Goal: Information Seeking & Learning: Compare options

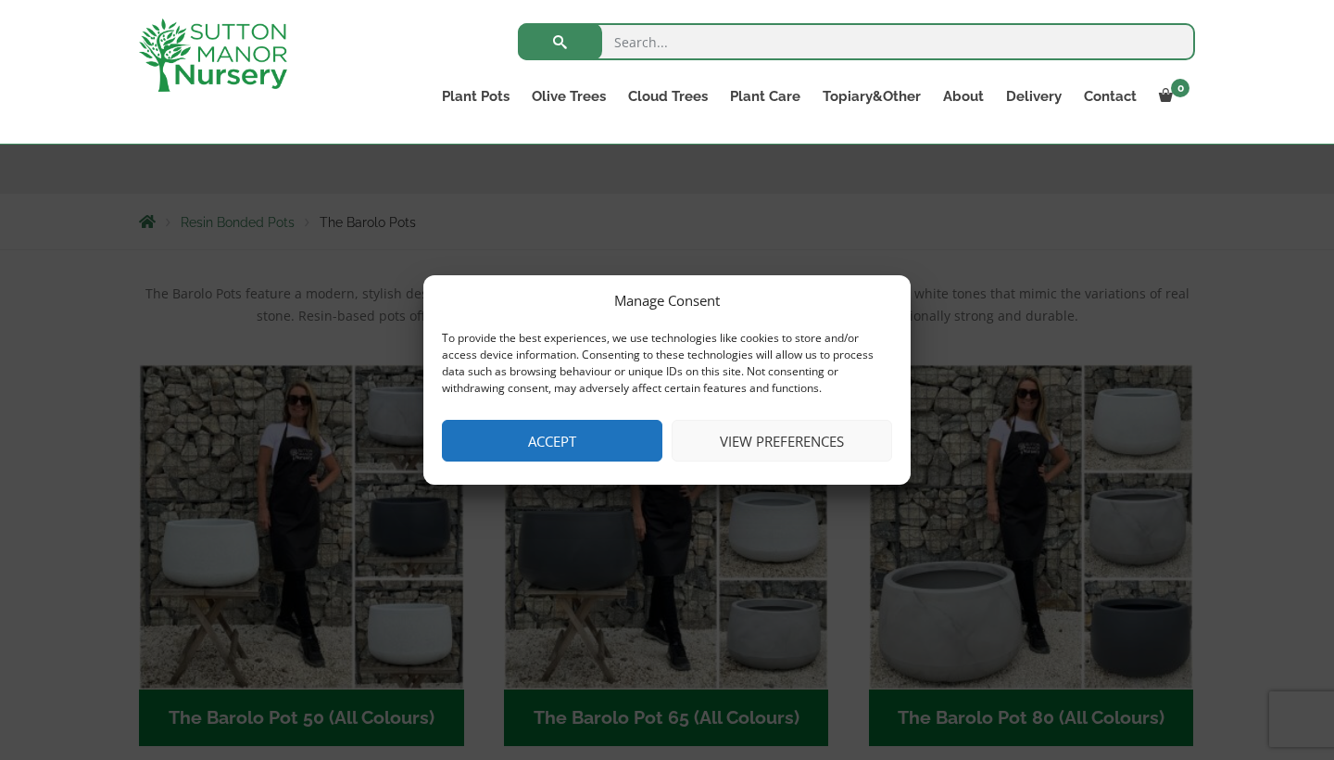
click at [589, 448] on button "Accept" at bounding box center [552, 441] width 220 height 42
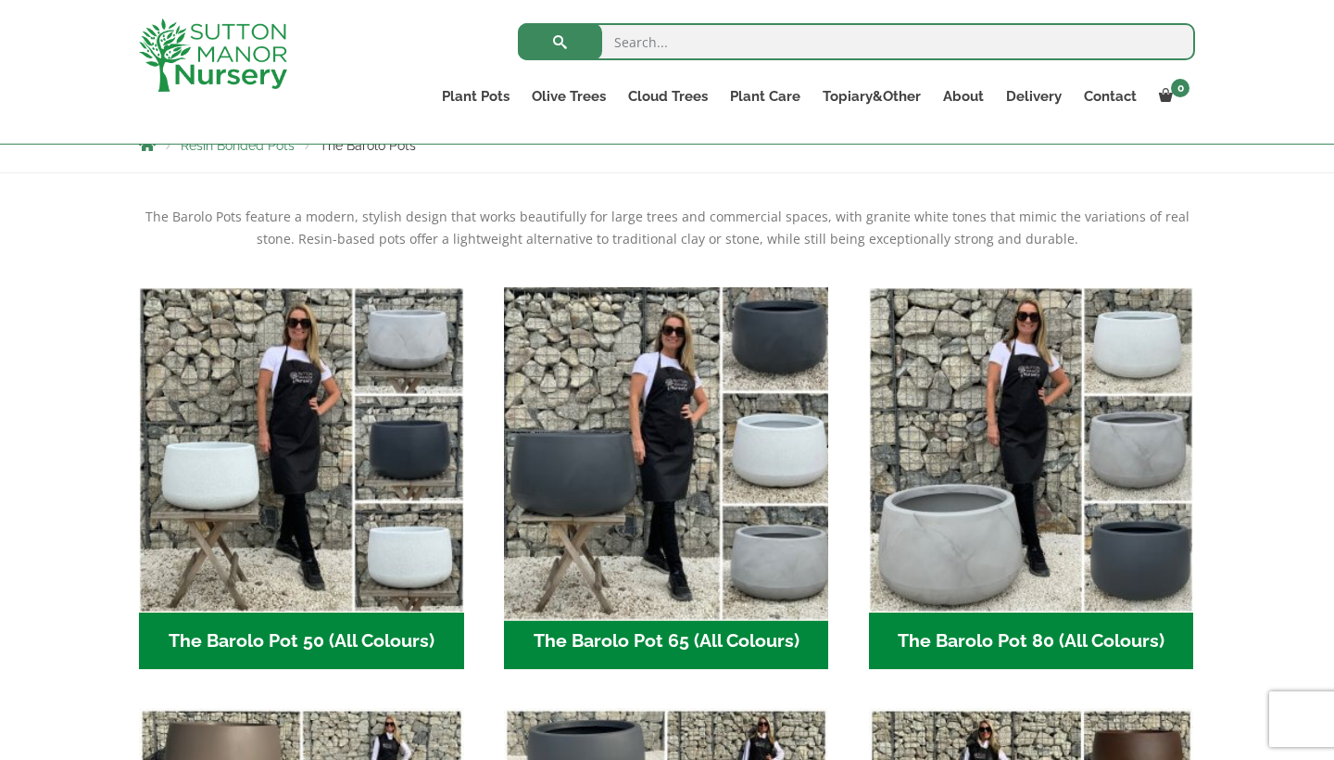
scroll to position [369, 0]
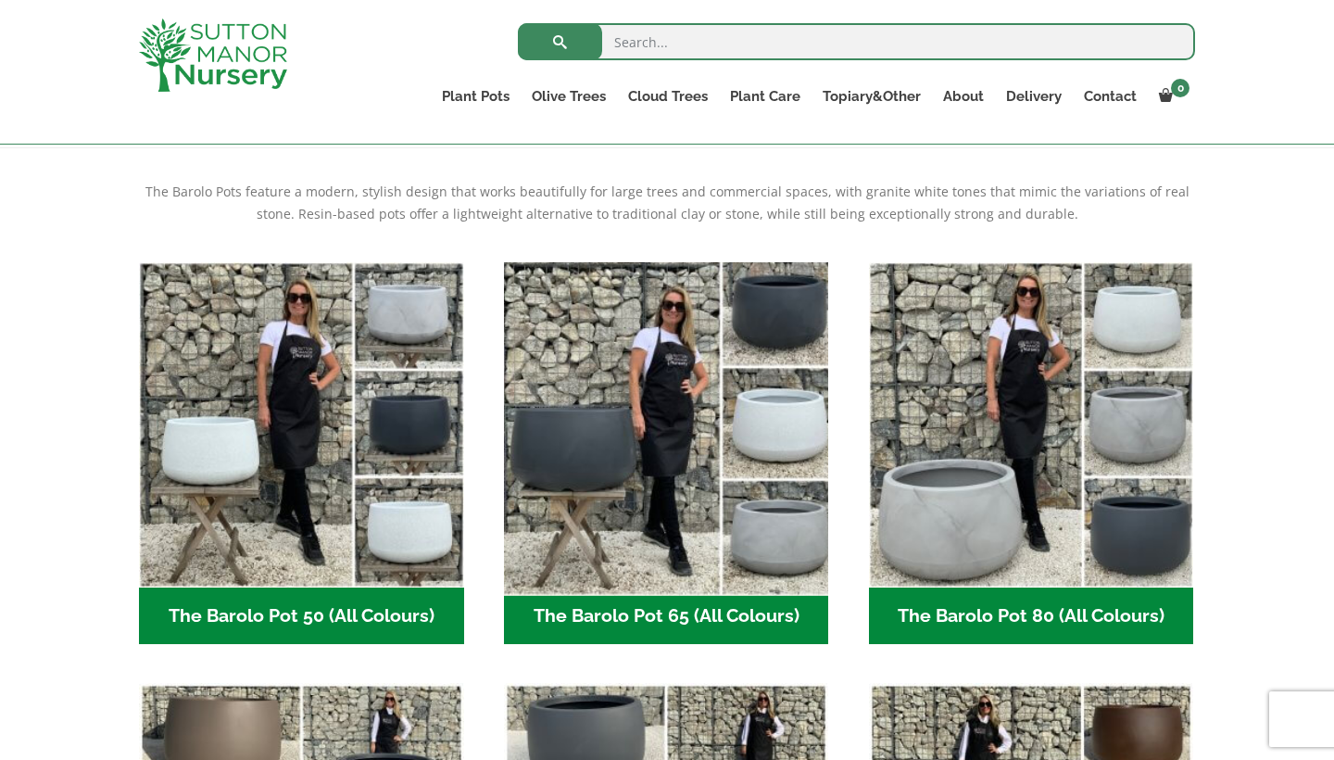
click at [790, 528] on img "Visit product category The Barolo Pot 65 (All Colours)" at bounding box center [666, 424] width 341 height 341
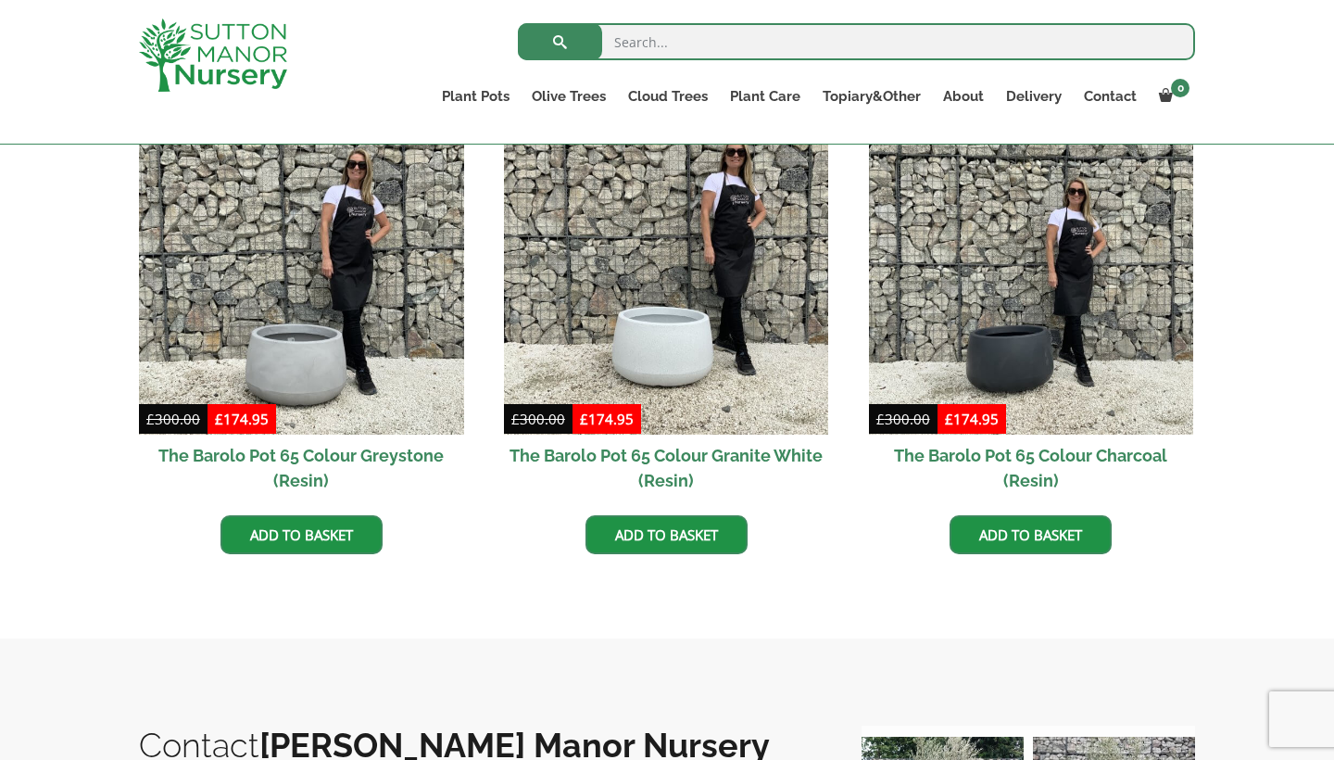
scroll to position [990, 0]
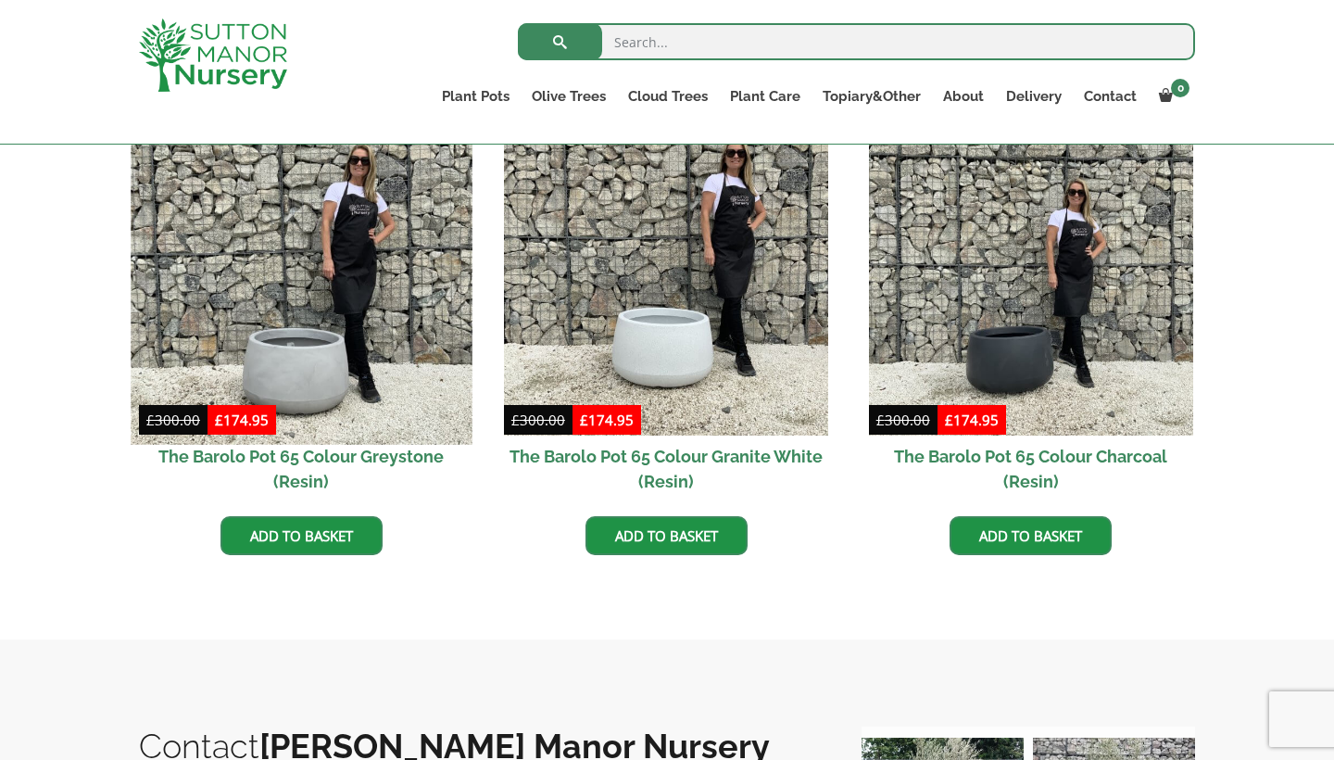
click at [306, 357] on img at bounding box center [301, 273] width 341 height 341
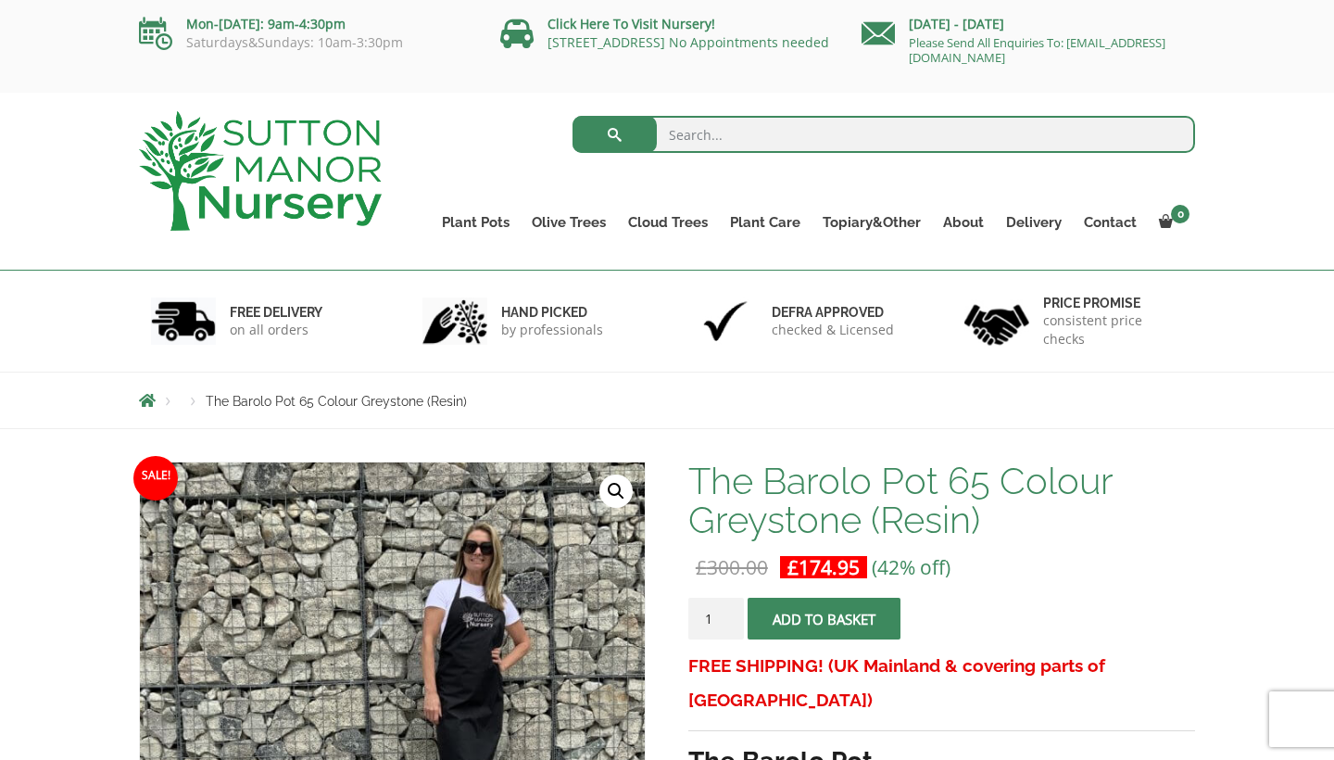
click at [195, 398] on li "Products" at bounding box center [193, 401] width 25 height 11
click at [161, 398] on li "Breadcrumbs" at bounding box center [160, 400] width 42 height 15
click at [150, 407] on span "Breadcrumbs" at bounding box center [147, 400] width 17 height 15
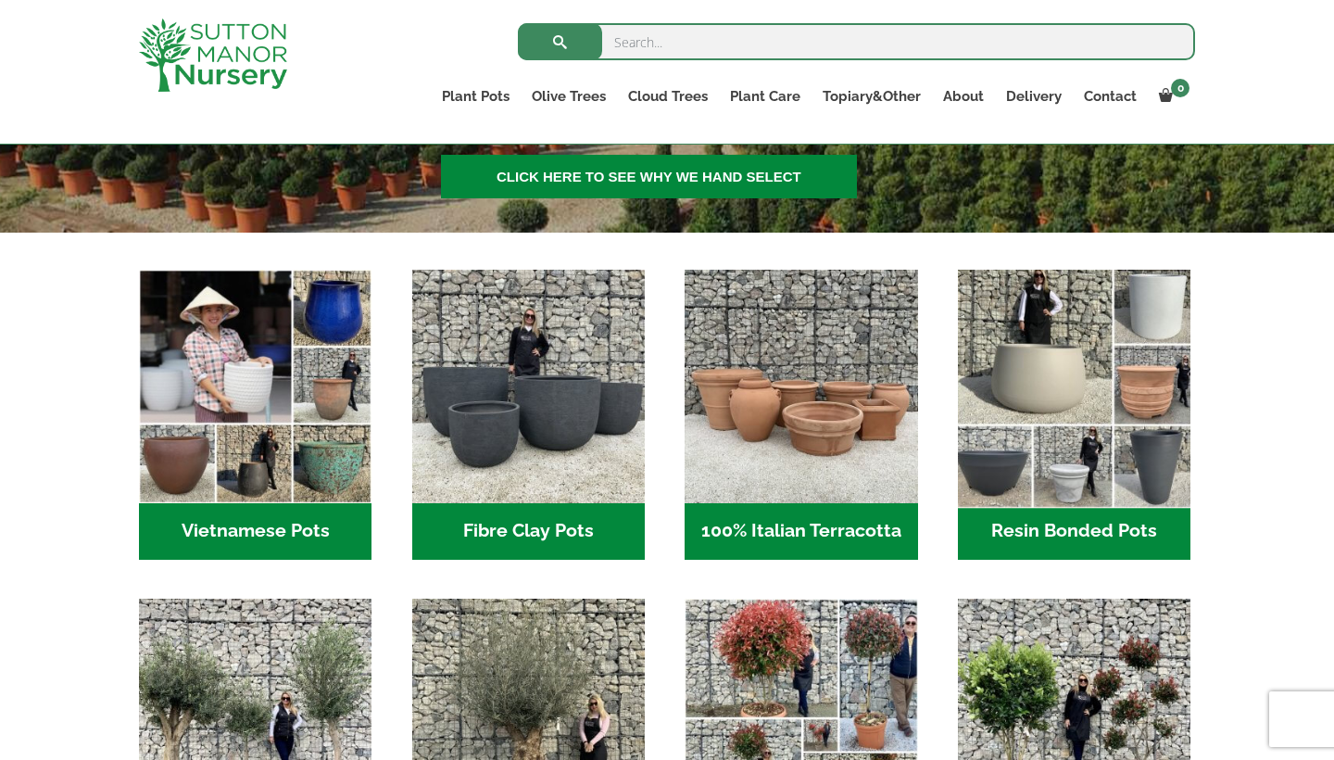
scroll to position [495, 0]
click at [1049, 361] on img "Visit product category Resin Bonded Pots" at bounding box center [1074, 386] width 245 height 245
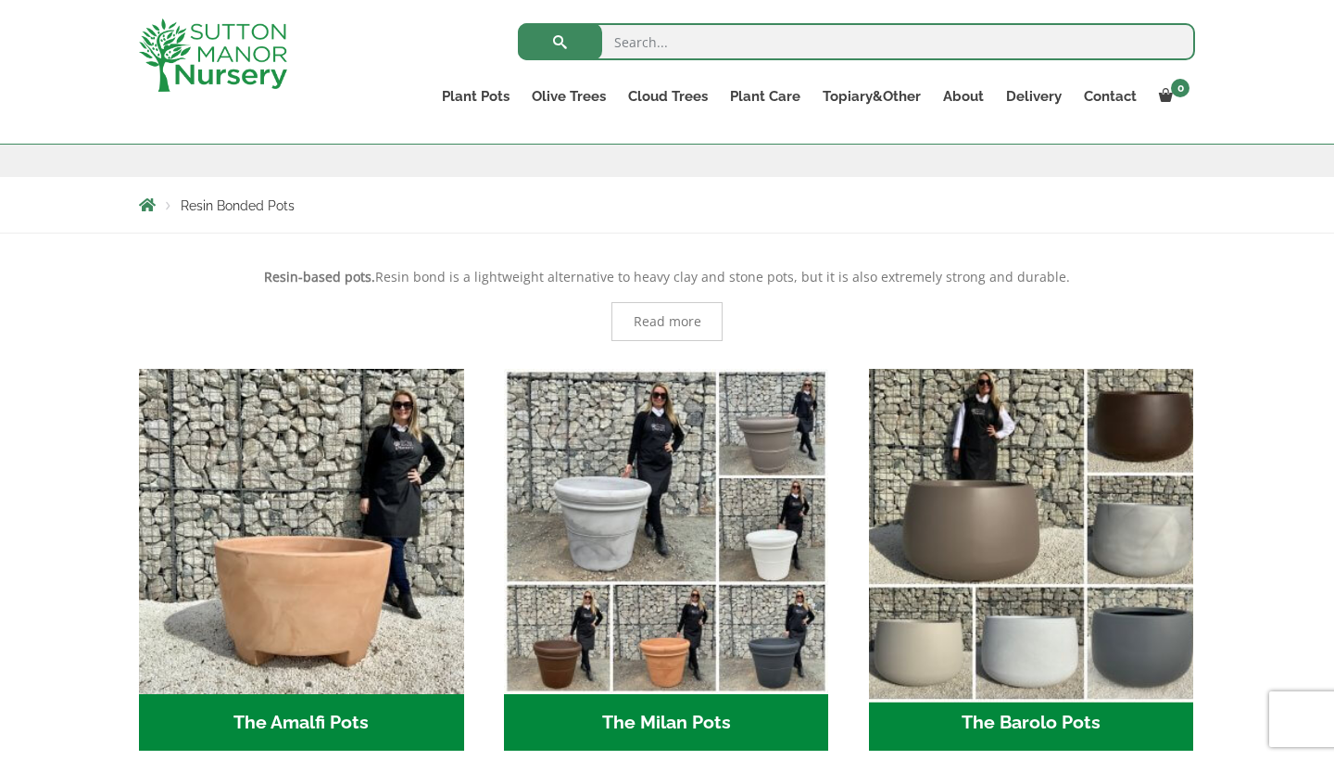
scroll to position [283, 0]
click at [1053, 635] on img "Visit product category The Barolo Pots" at bounding box center [1031, 530] width 341 height 341
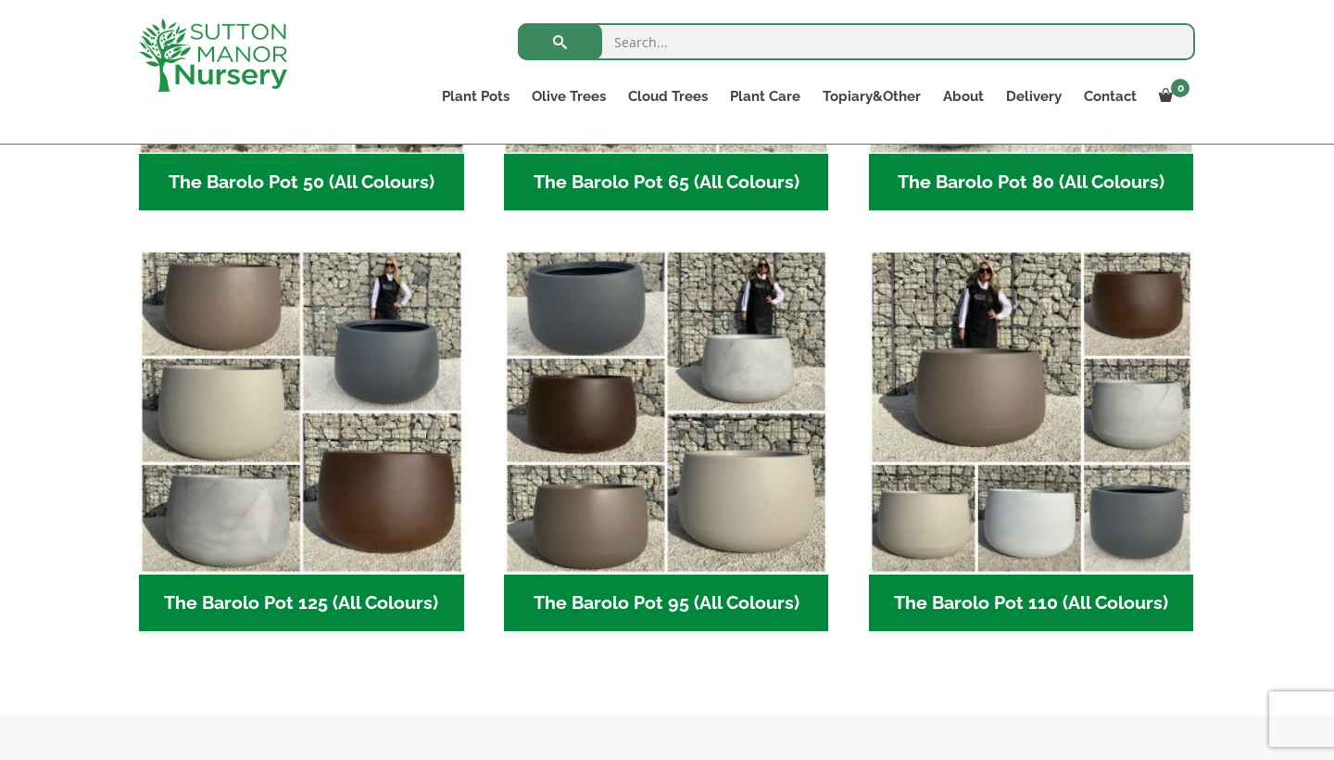
scroll to position [807, 0]
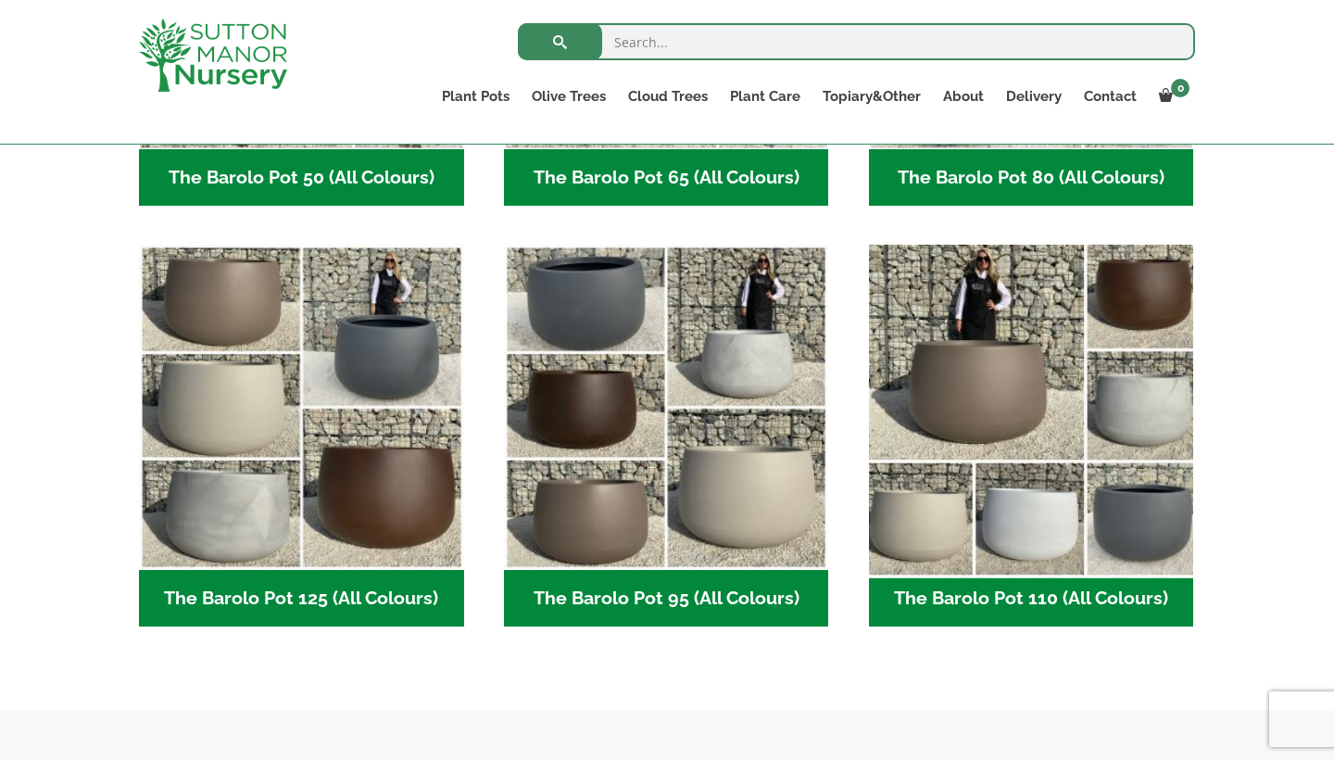
click at [1113, 422] on img "Visit product category The Barolo Pot 110 (All Colours)" at bounding box center [1031, 407] width 341 height 341
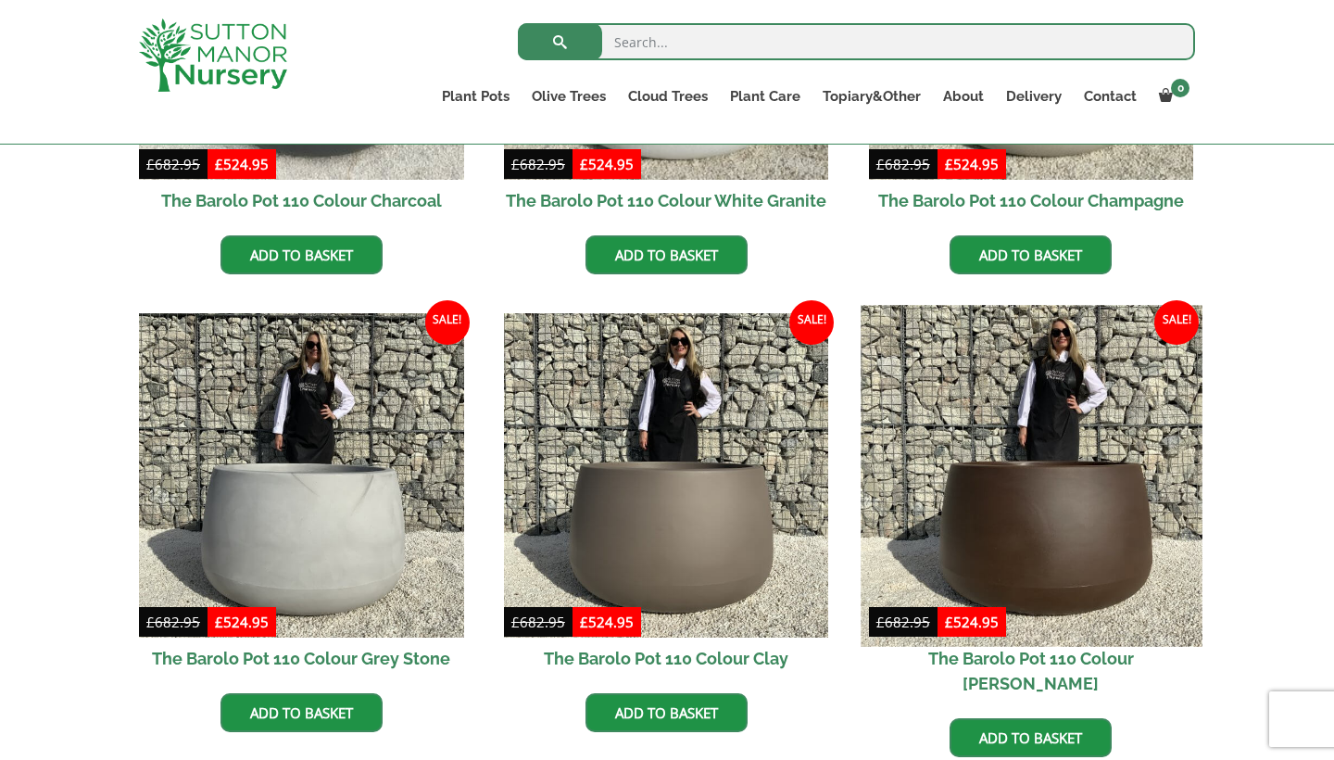
scroll to position [768, 0]
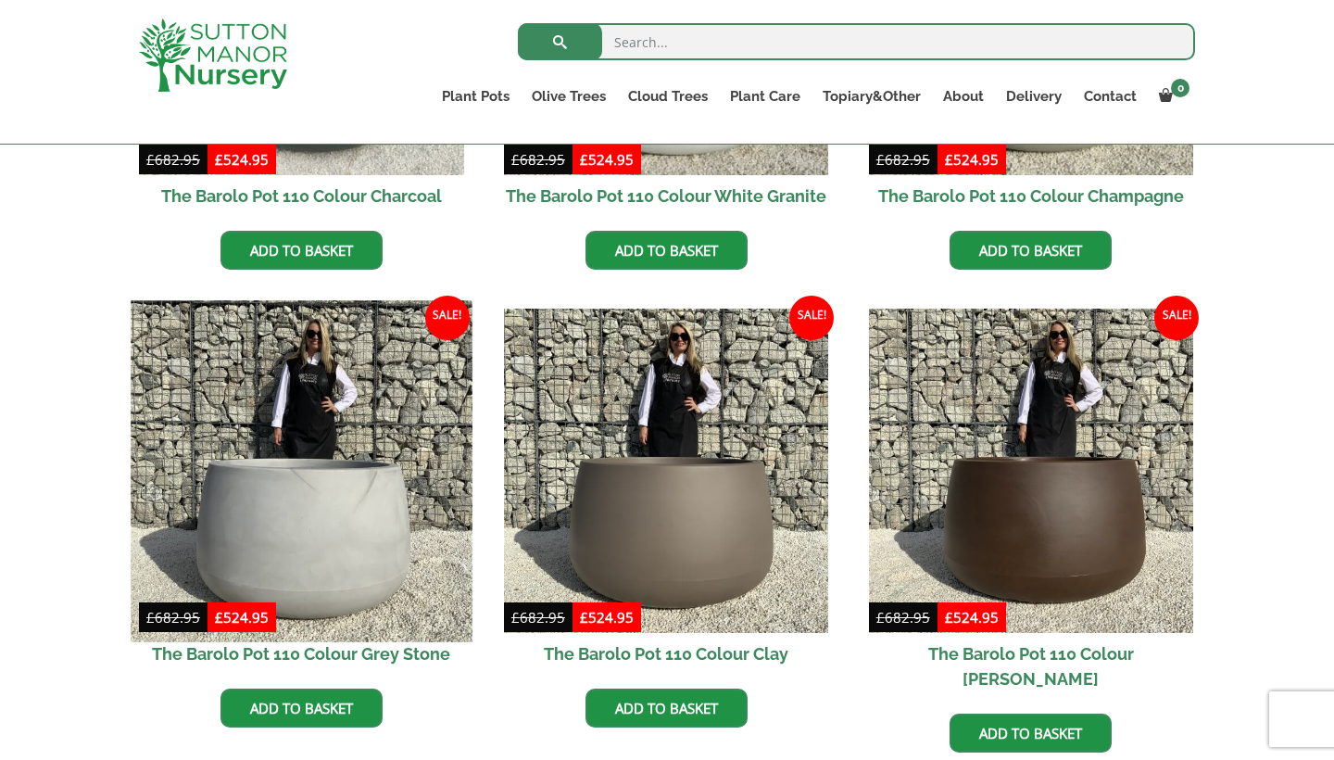
click at [352, 556] on img at bounding box center [301, 470] width 341 height 341
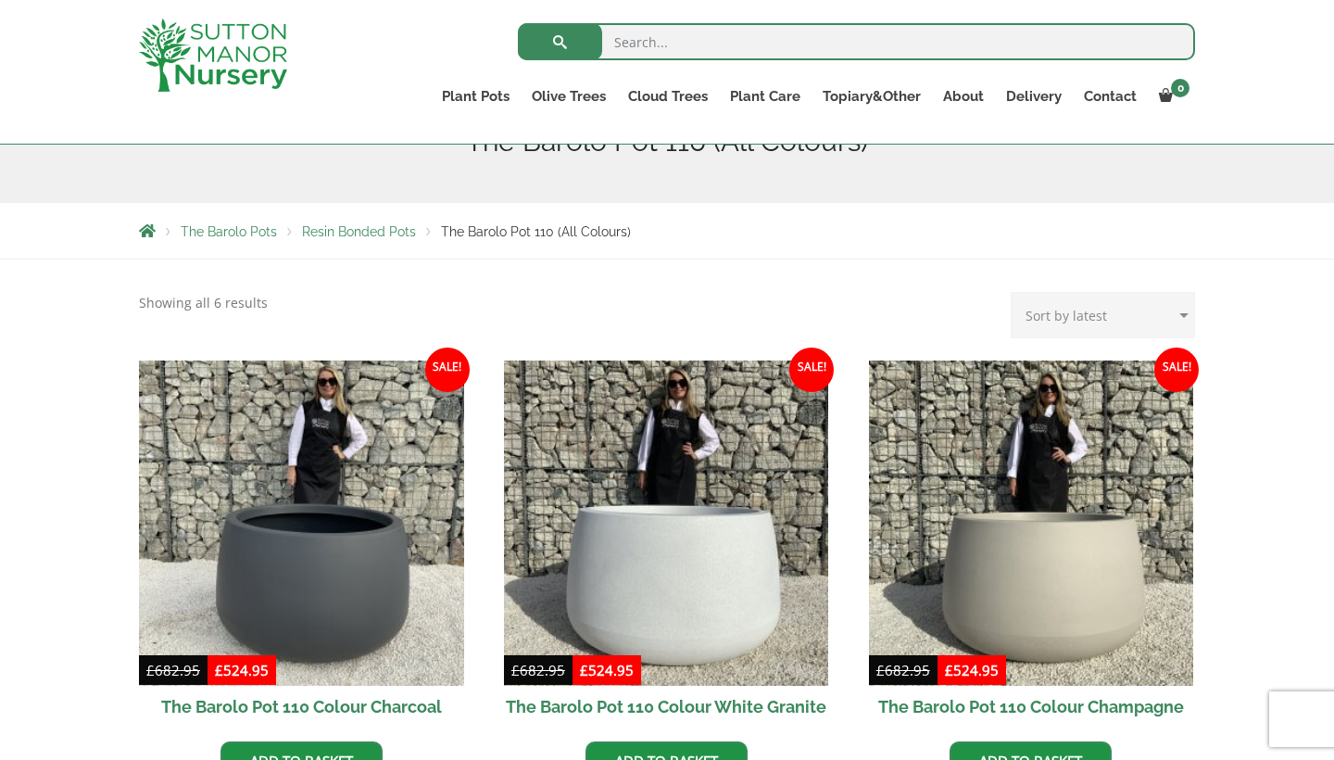
scroll to position [251, 0]
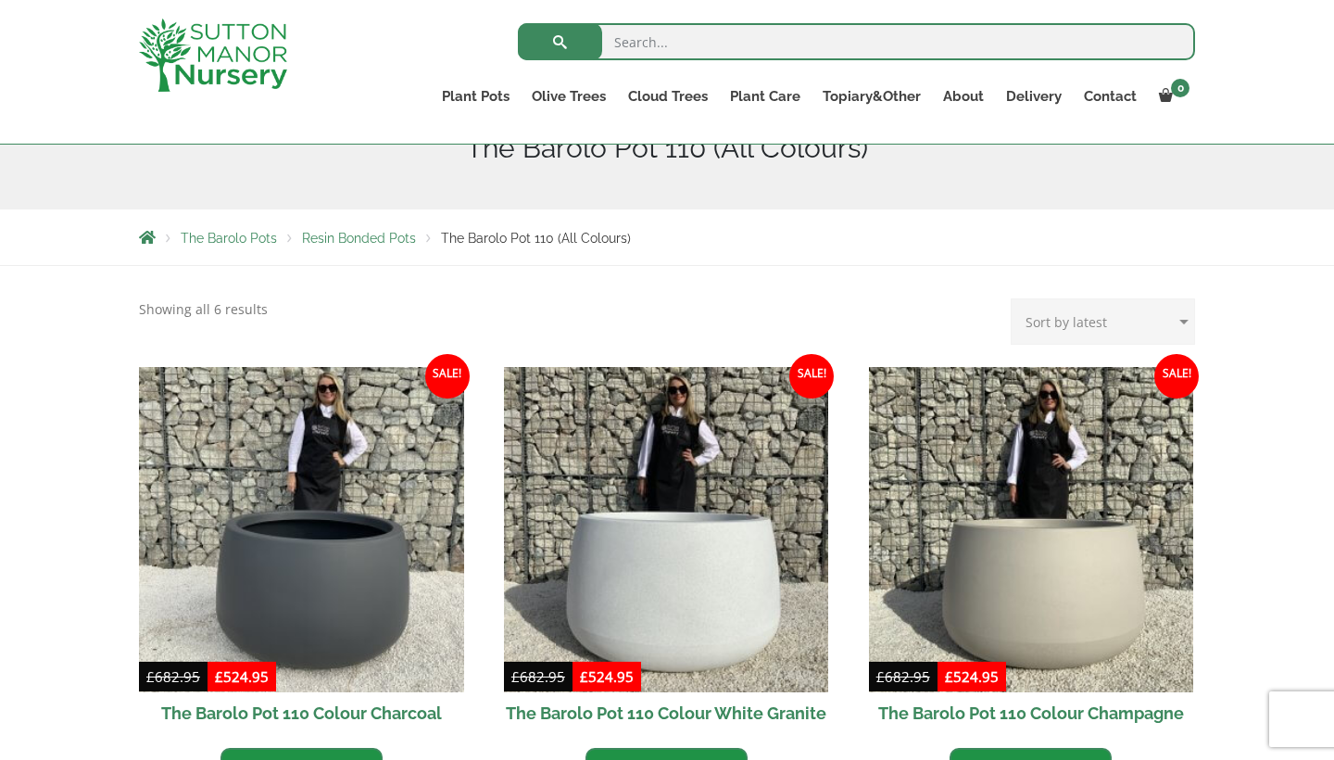
click at [205, 244] on span "The Barolo Pots" at bounding box center [229, 238] width 96 height 15
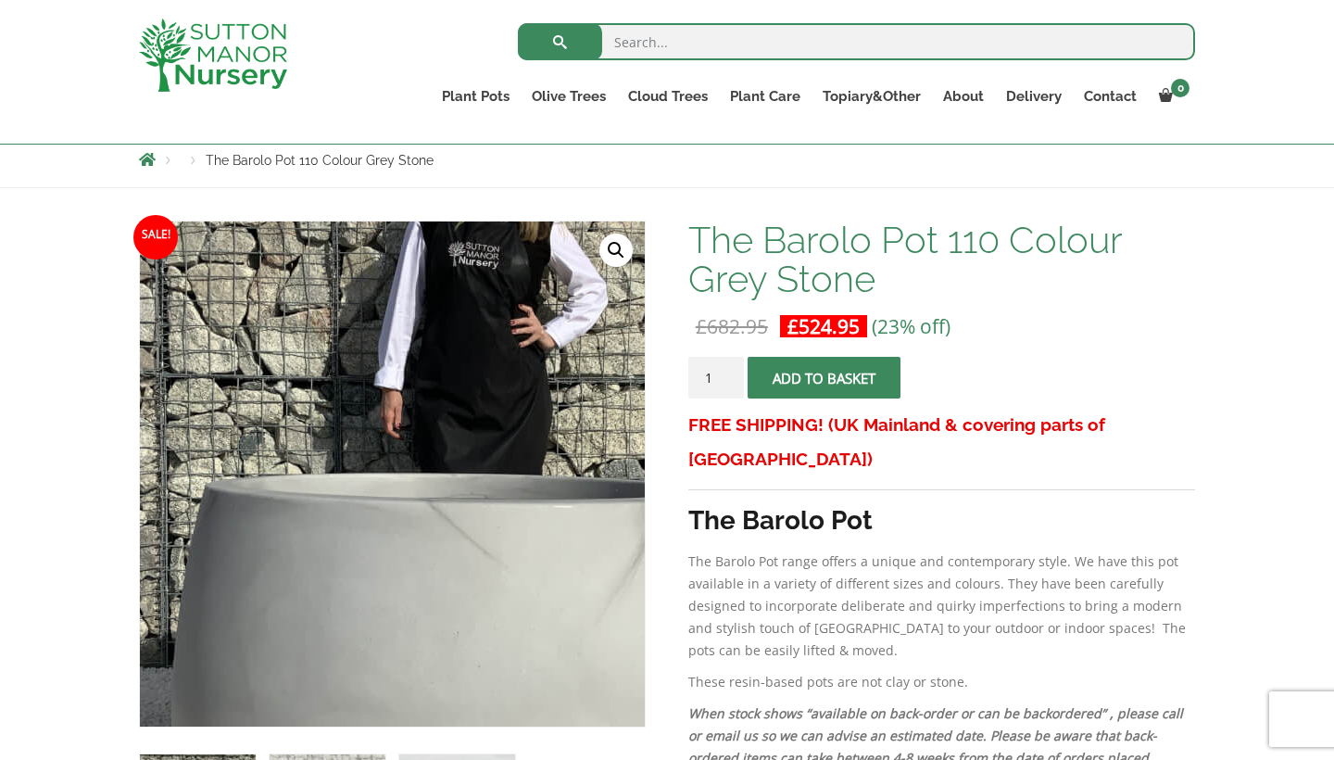
scroll to position [212, 0]
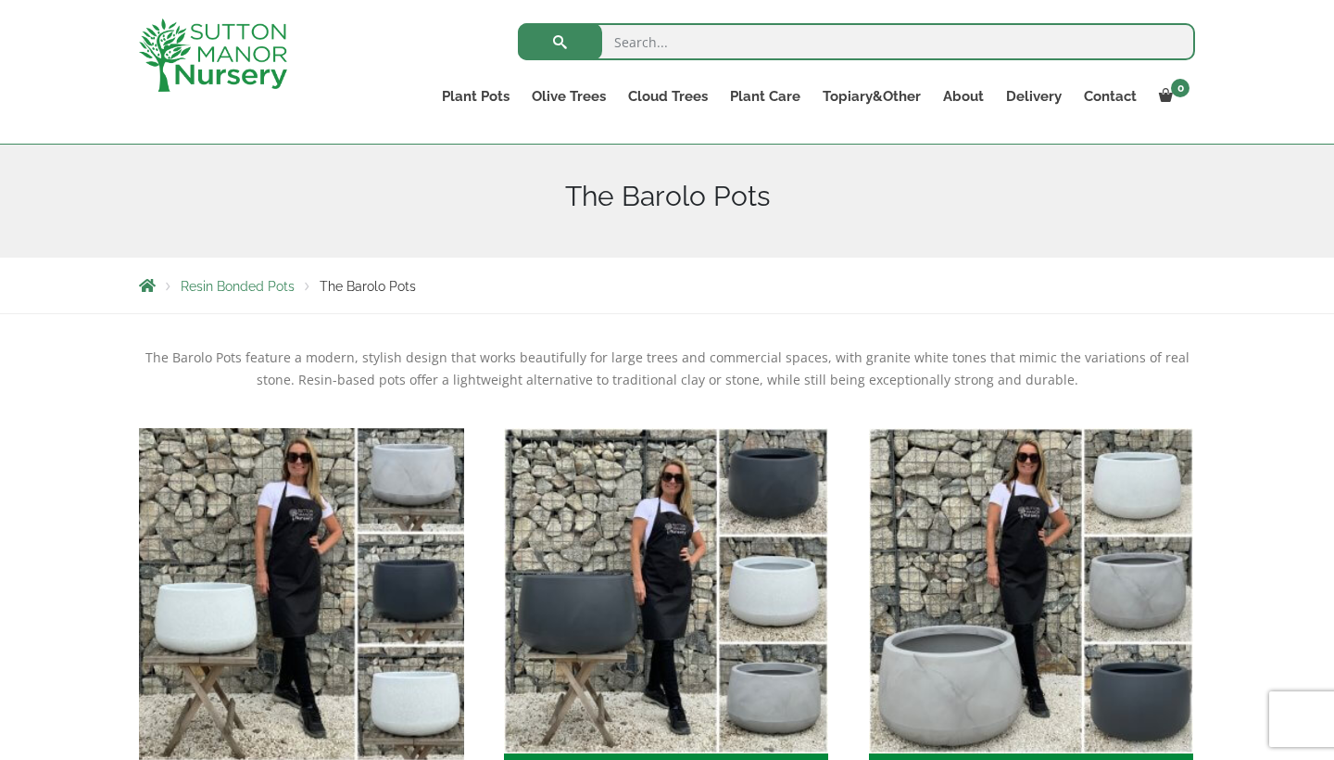
scroll to position [204, 0]
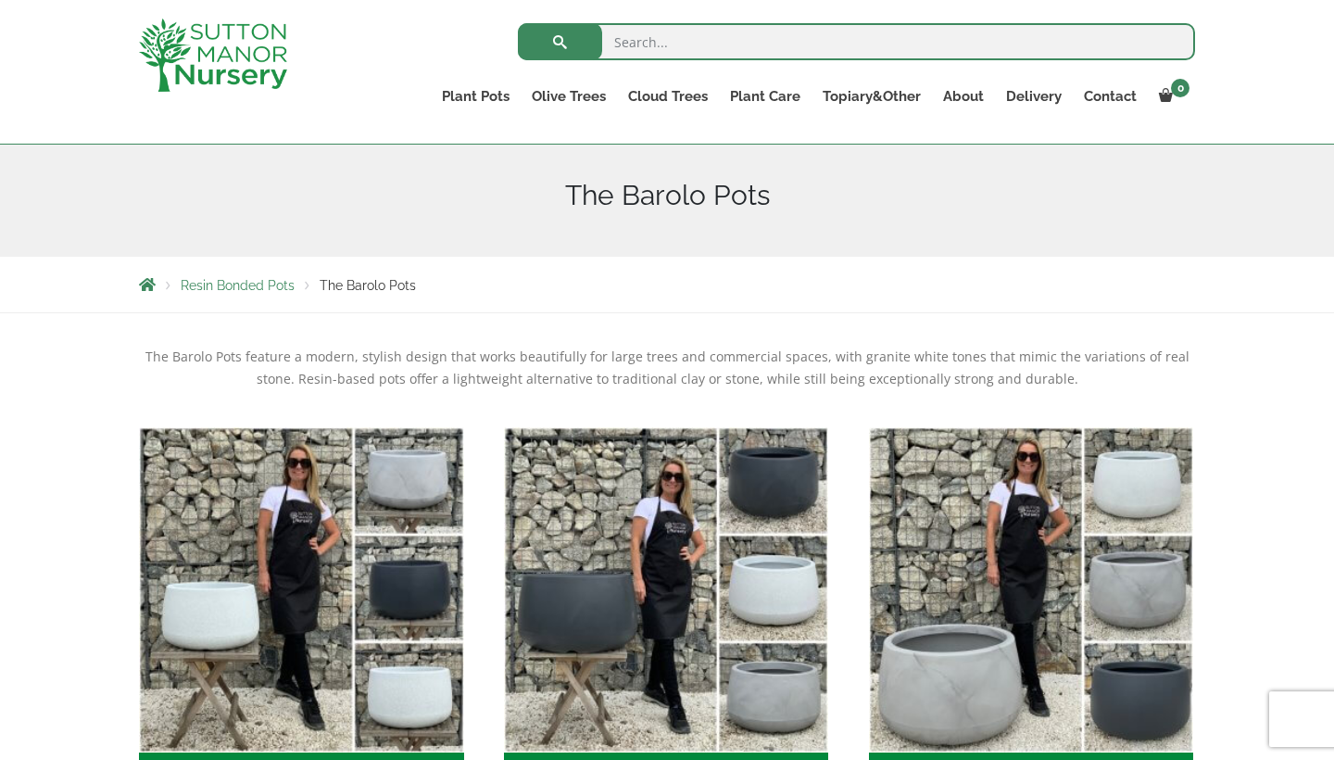
click at [224, 289] on span "Resin Bonded Pots" at bounding box center [238, 285] width 114 height 15
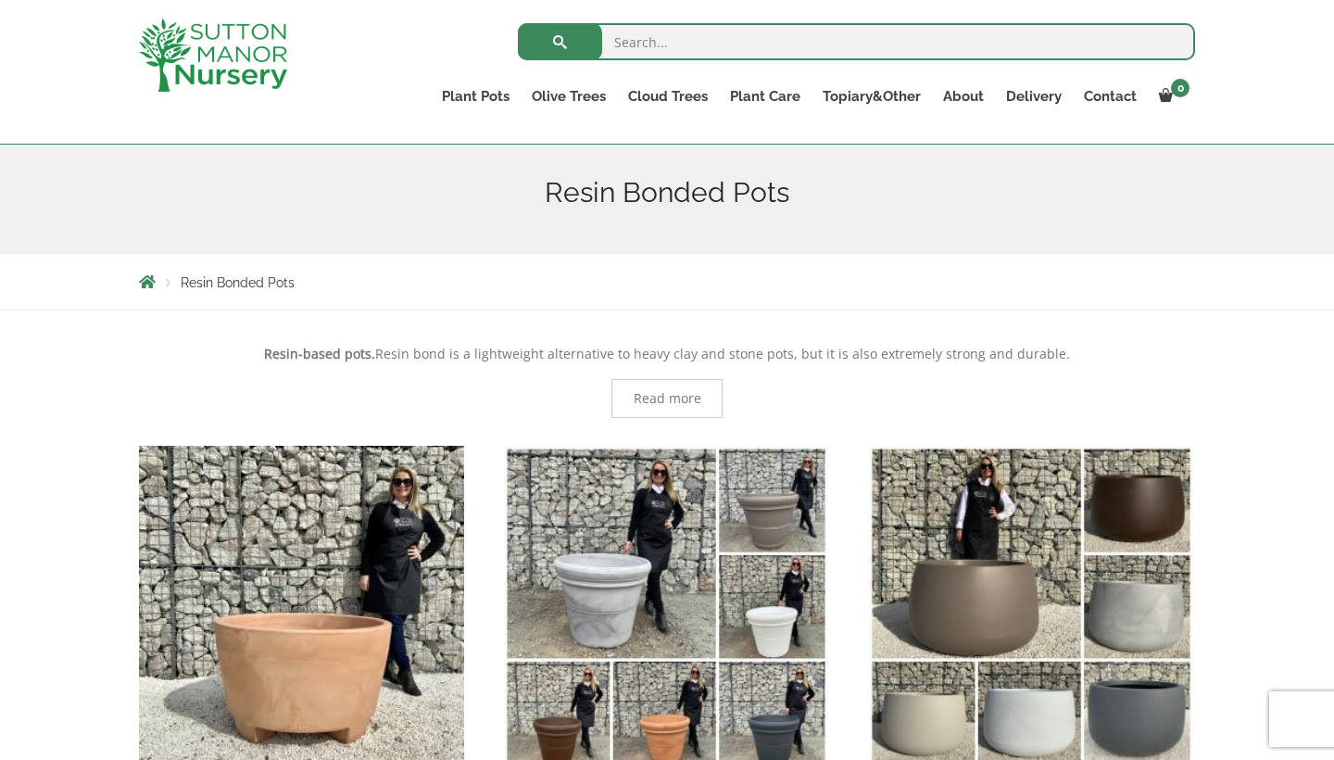
scroll to position [218, 0]
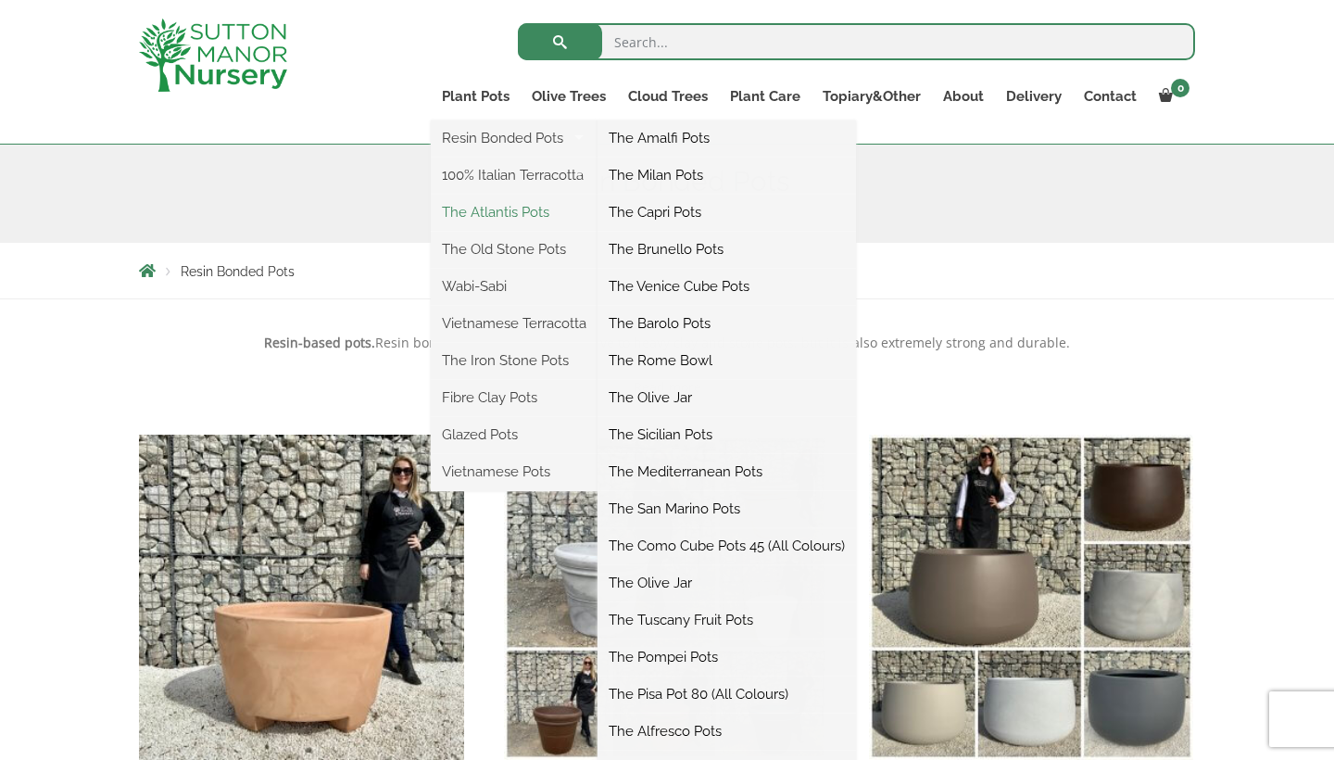
click at [480, 206] on link "The Atlantis Pots" at bounding box center [514, 212] width 167 height 28
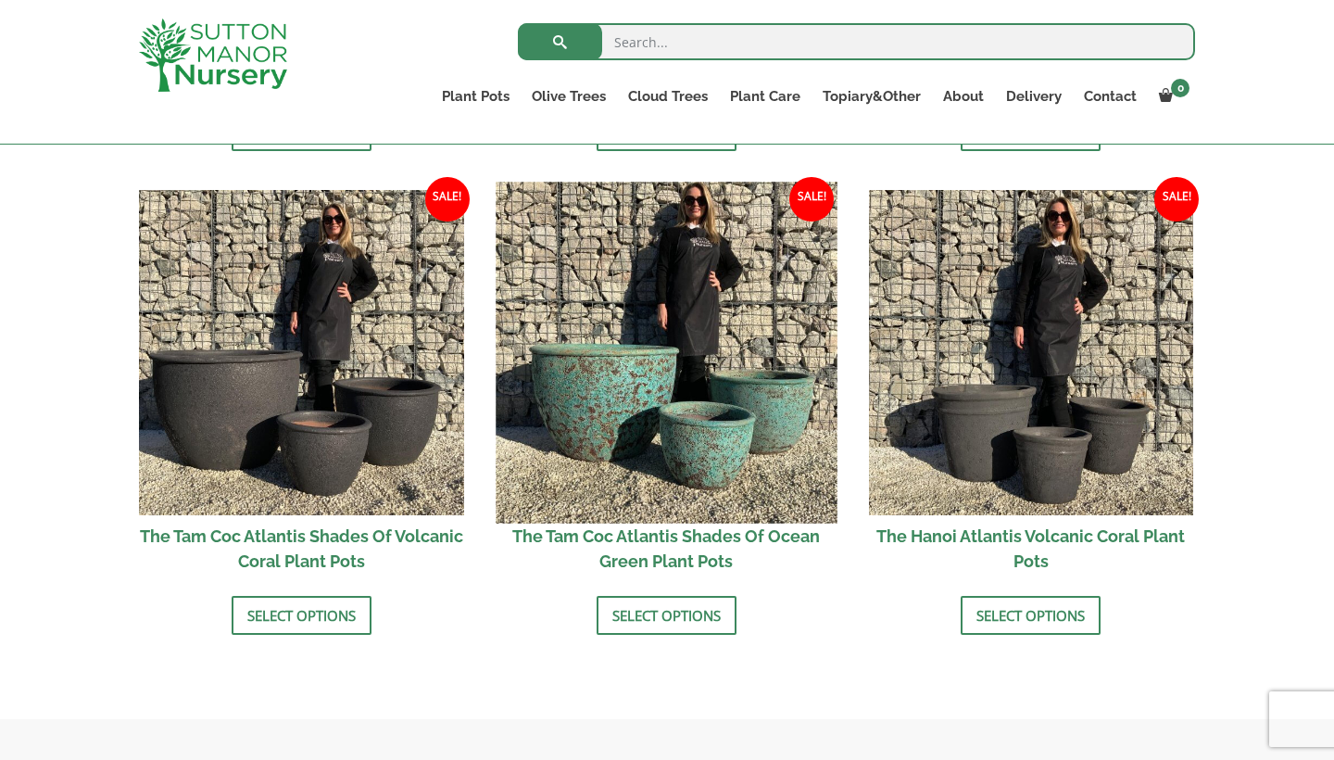
scroll to position [1551, 0]
click at [641, 384] on img at bounding box center [666, 352] width 341 height 341
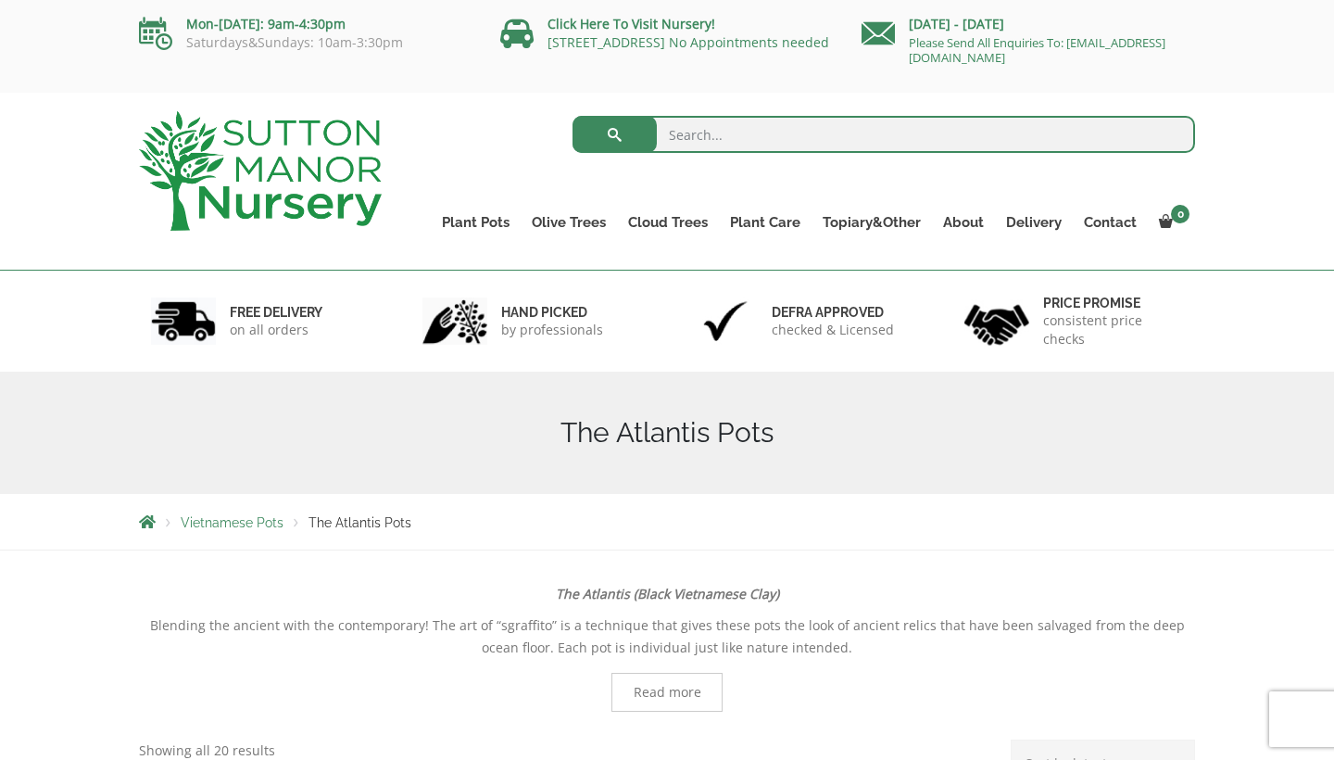
scroll to position [0, 0]
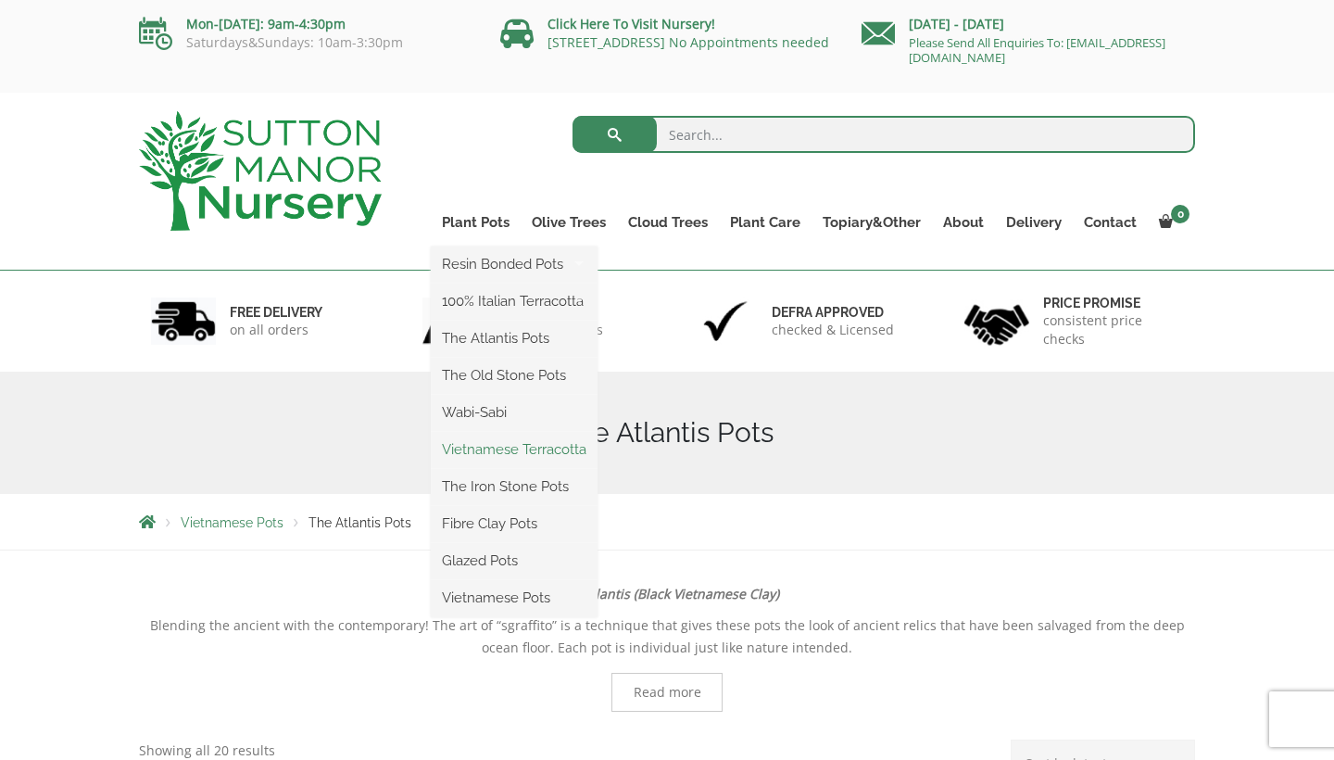
click at [476, 445] on link "Vietnamese Terracotta" at bounding box center [514, 449] width 167 height 28
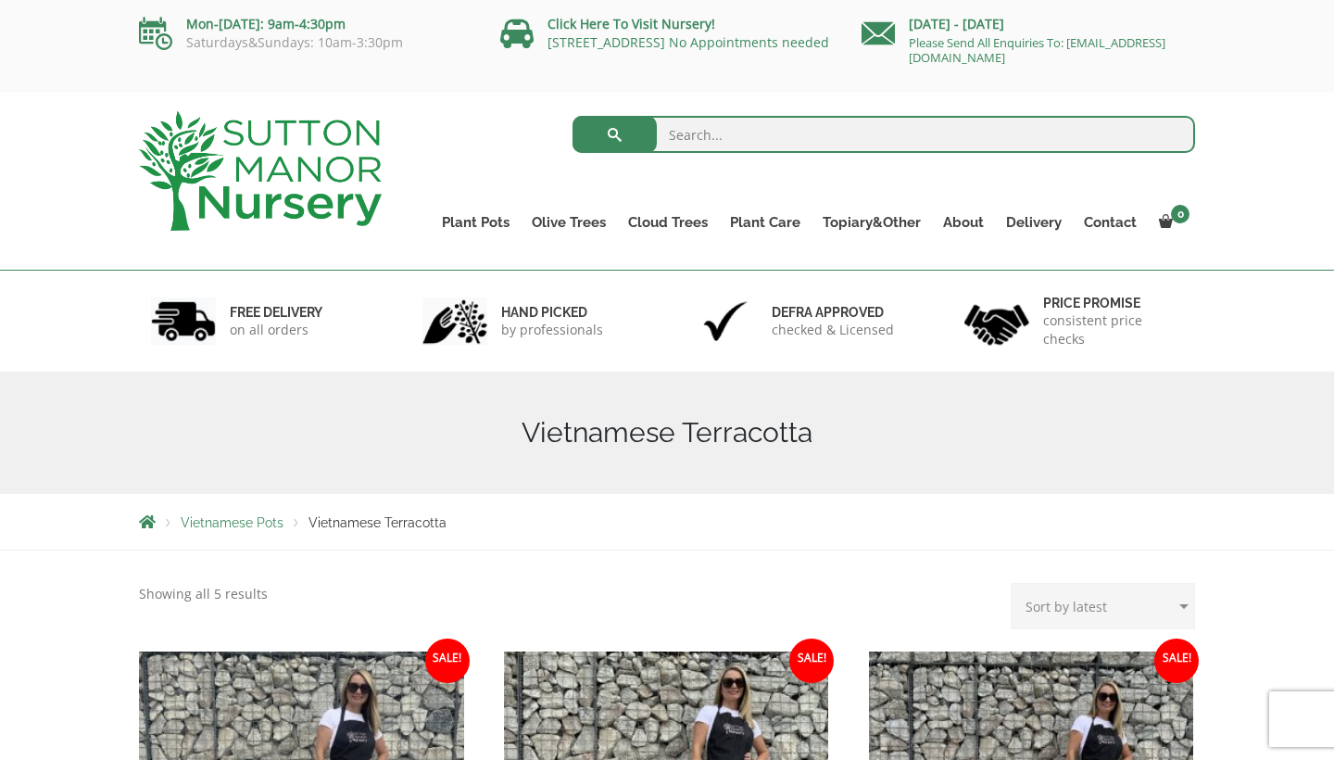
click at [219, 522] on span "Vietnamese Pots" at bounding box center [232, 522] width 103 height 15
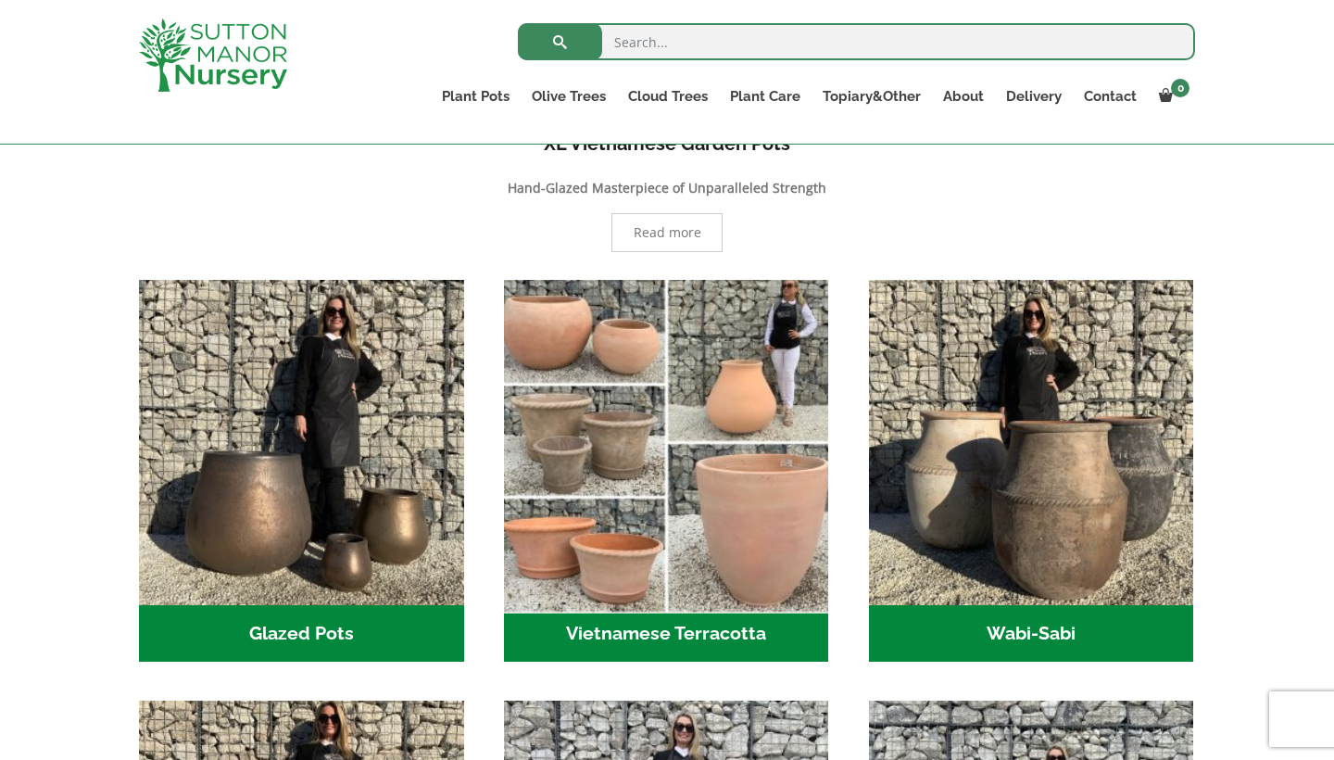
scroll to position [419, 0]
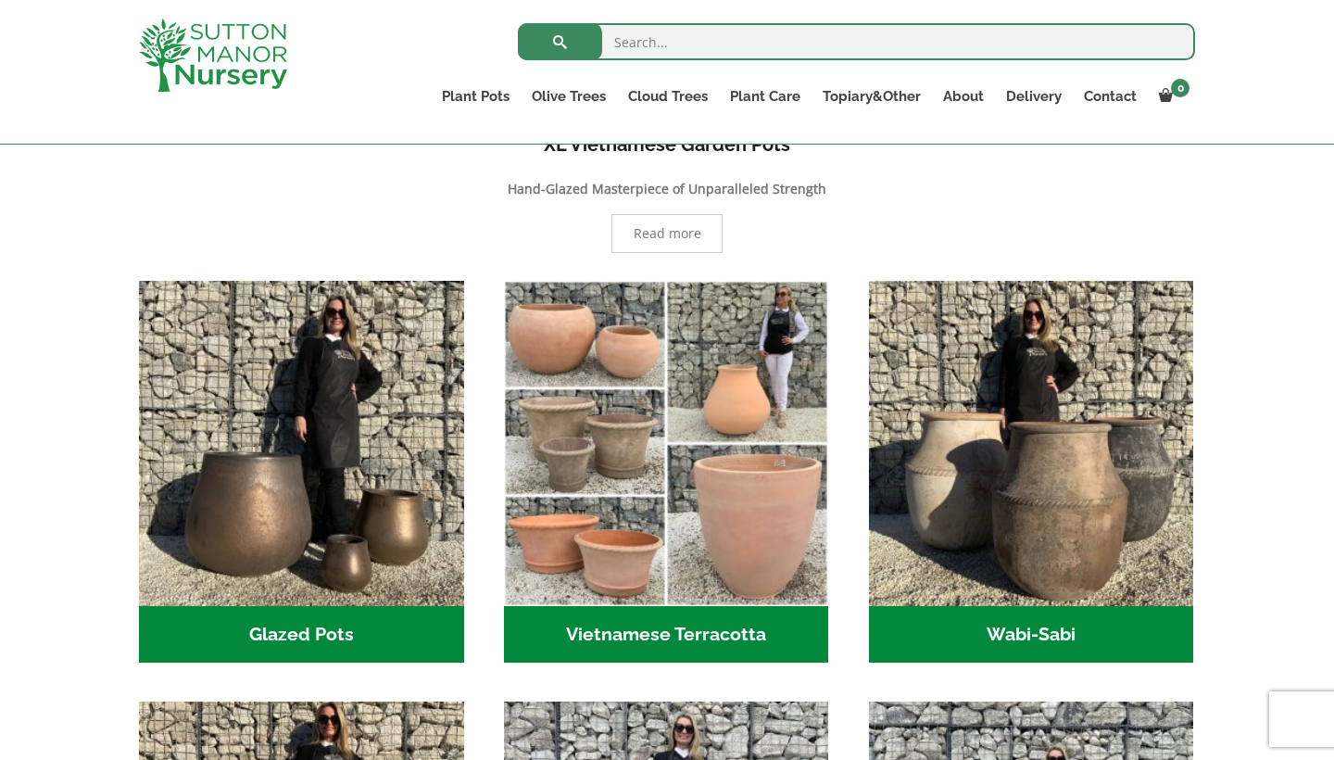
click at [301, 619] on h2 "Glazed Pots (12)" at bounding box center [301, 634] width 325 height 57
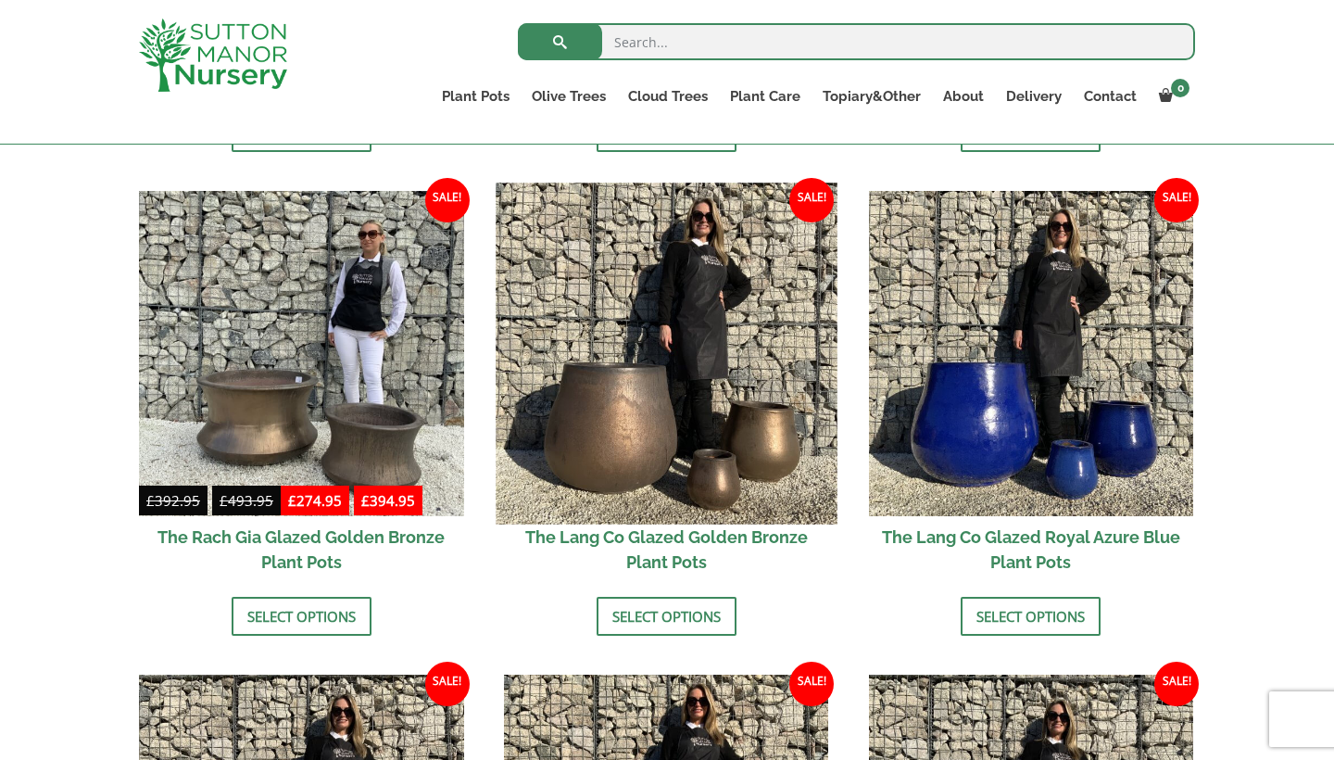
scroll to position [1393, 0]
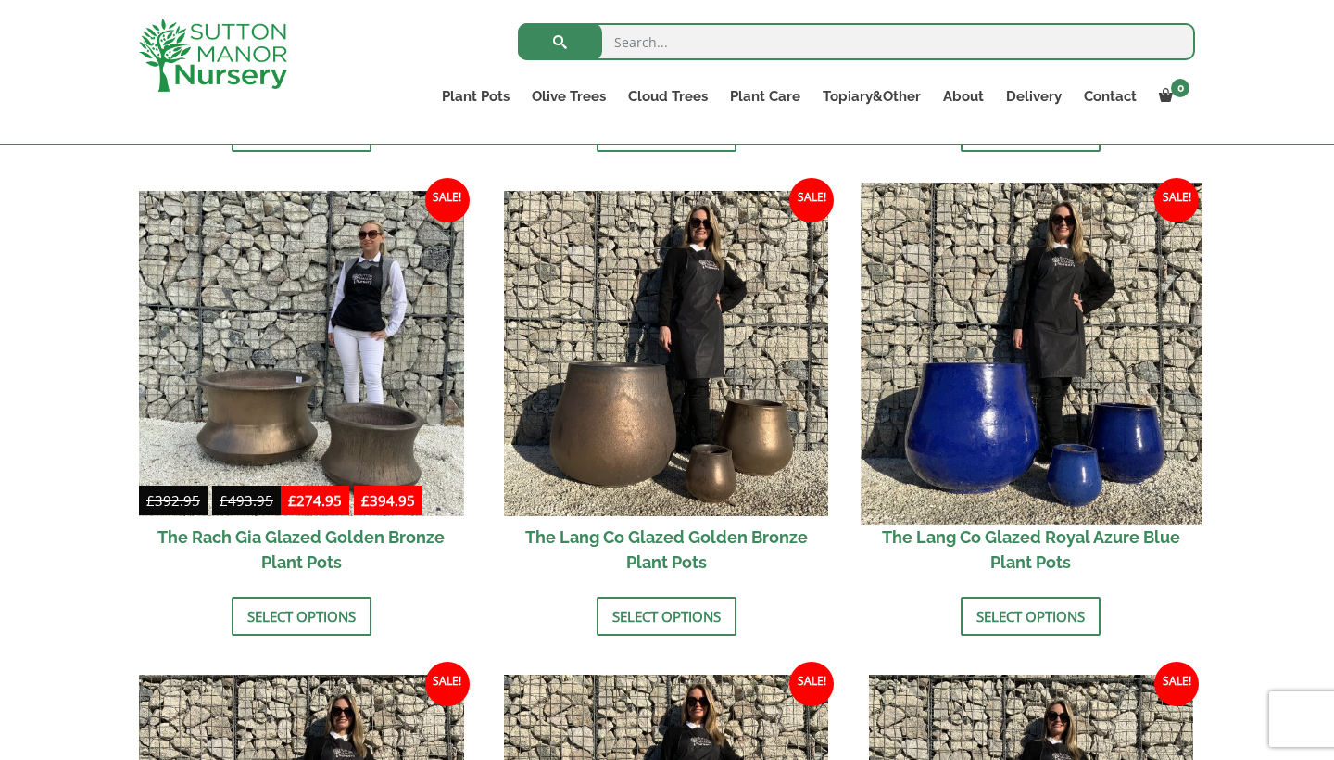
click at [1033, 419] on img at bounding box center [1031, 352] width 341 height 341
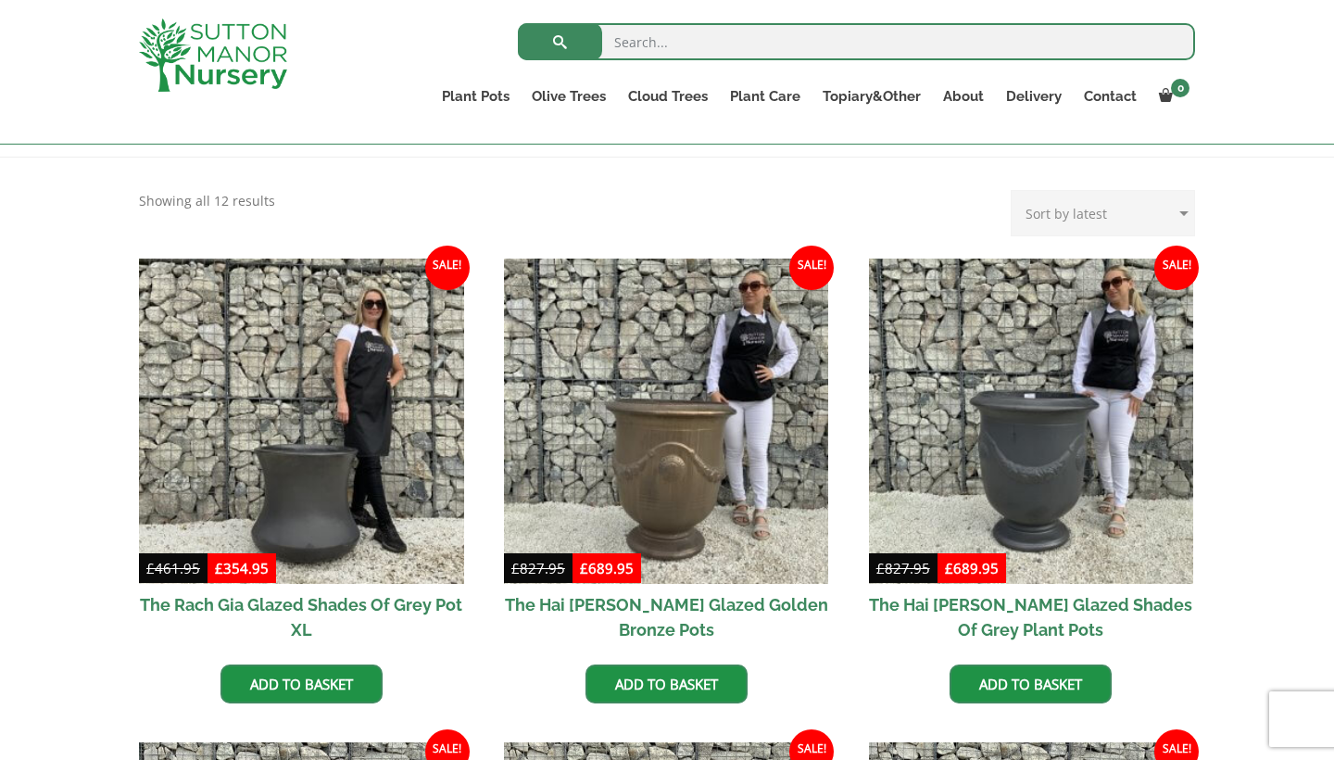
scroll to position [273, 0]
